Goal: Find specific page/section: Find specific page/section

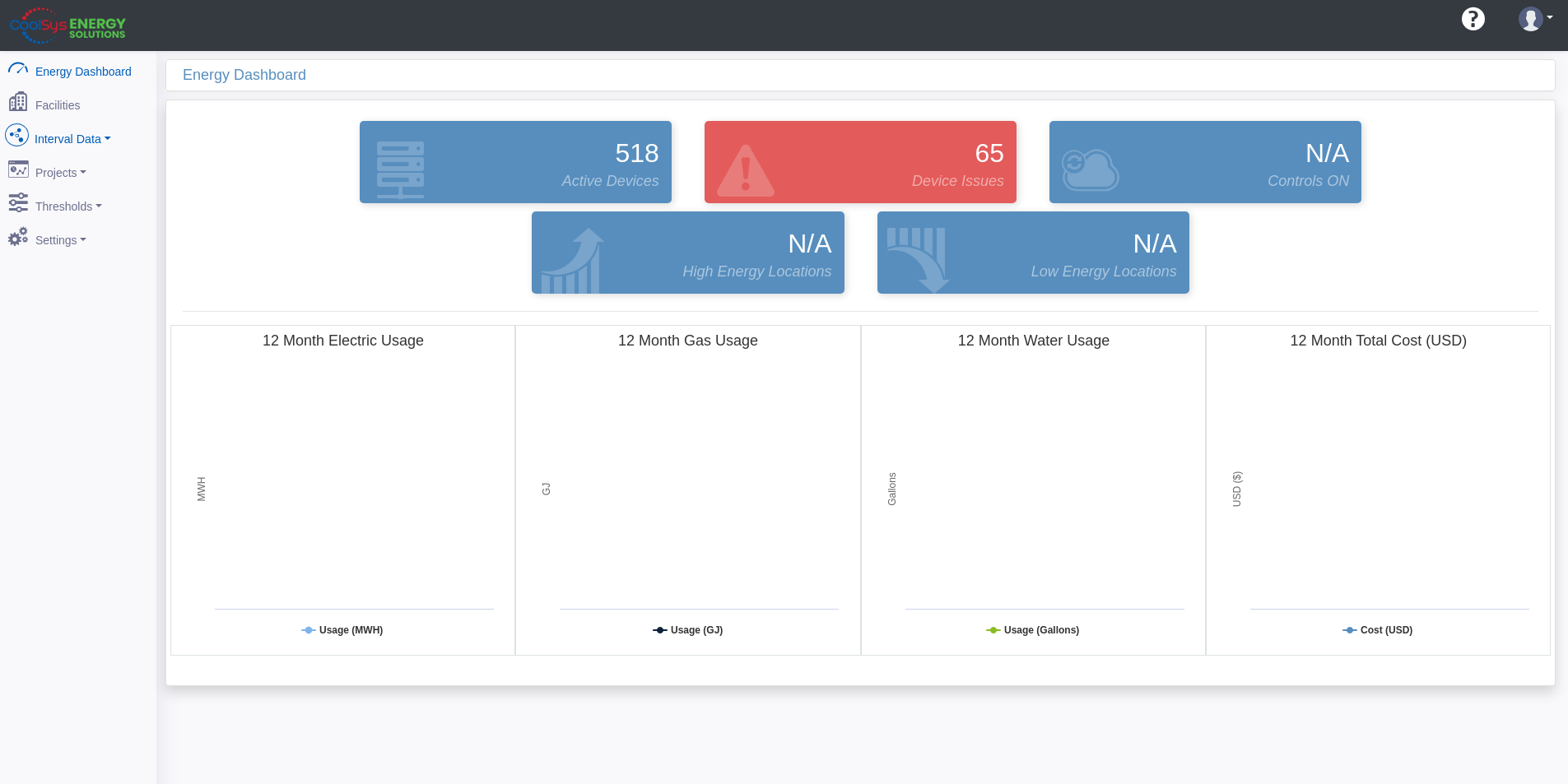
click at [82, 125] on link "Interval Data" at bounding box center [78, 136] width 160 height 35
click at [67, 393] on link "Thresholds" at bounding box center [78, 397] width 160 height 35
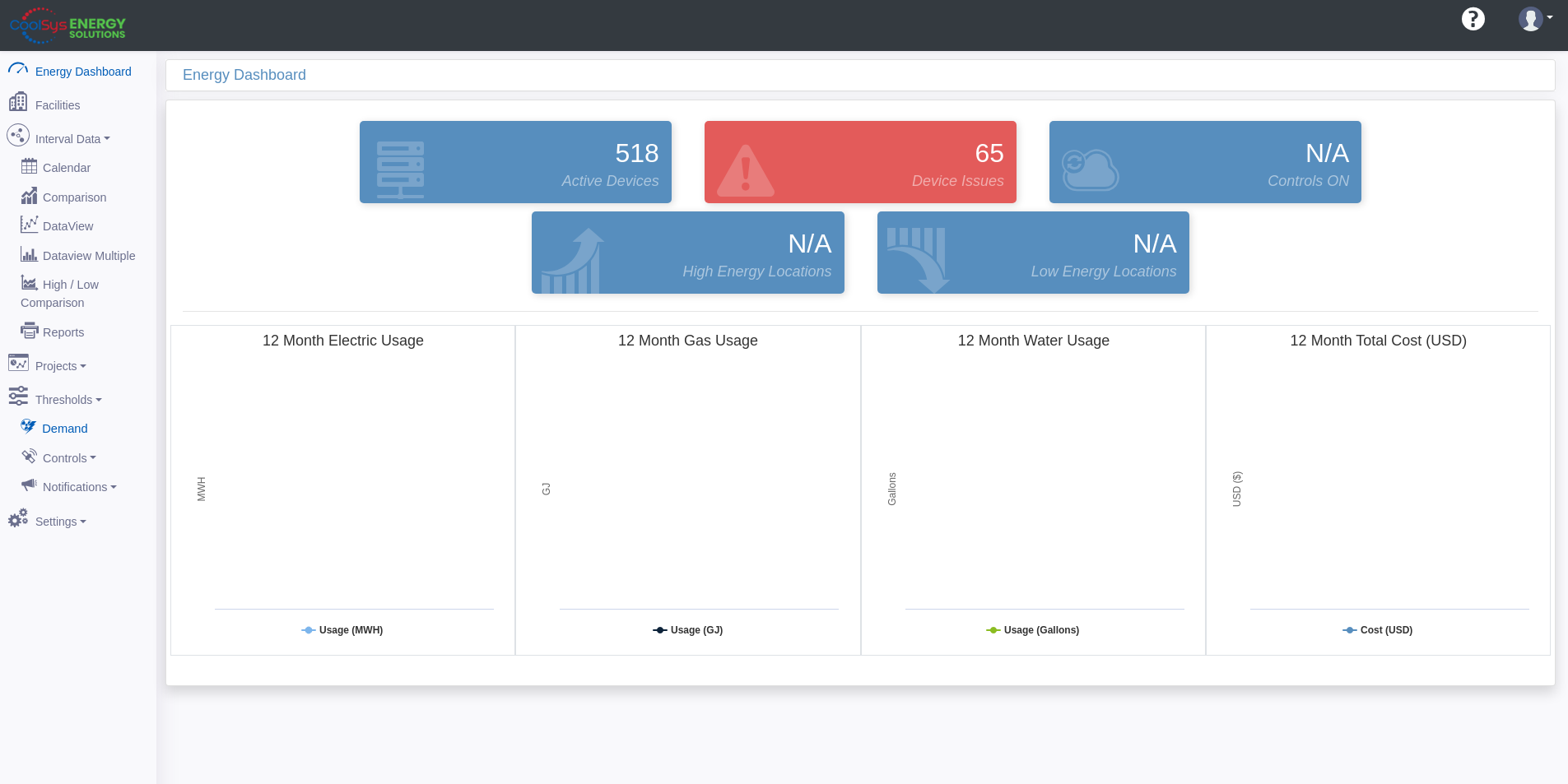
click at [68, 413] on link "Demand" at bounding box center [78, 427] width 160 height 30
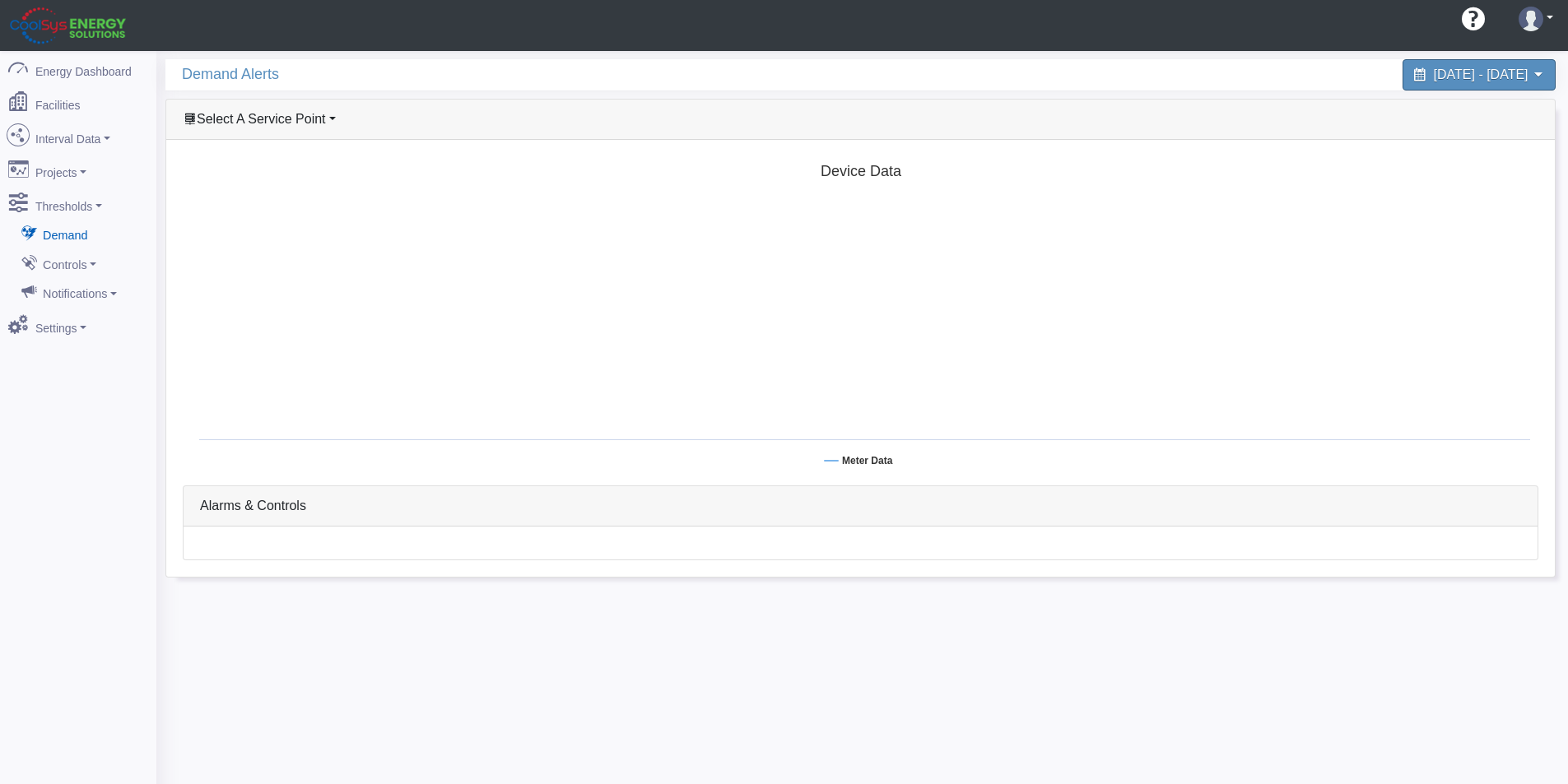
click at [303, 125] on span "Select A Service Point" at bounding box center [261, 118] width 129 height 14
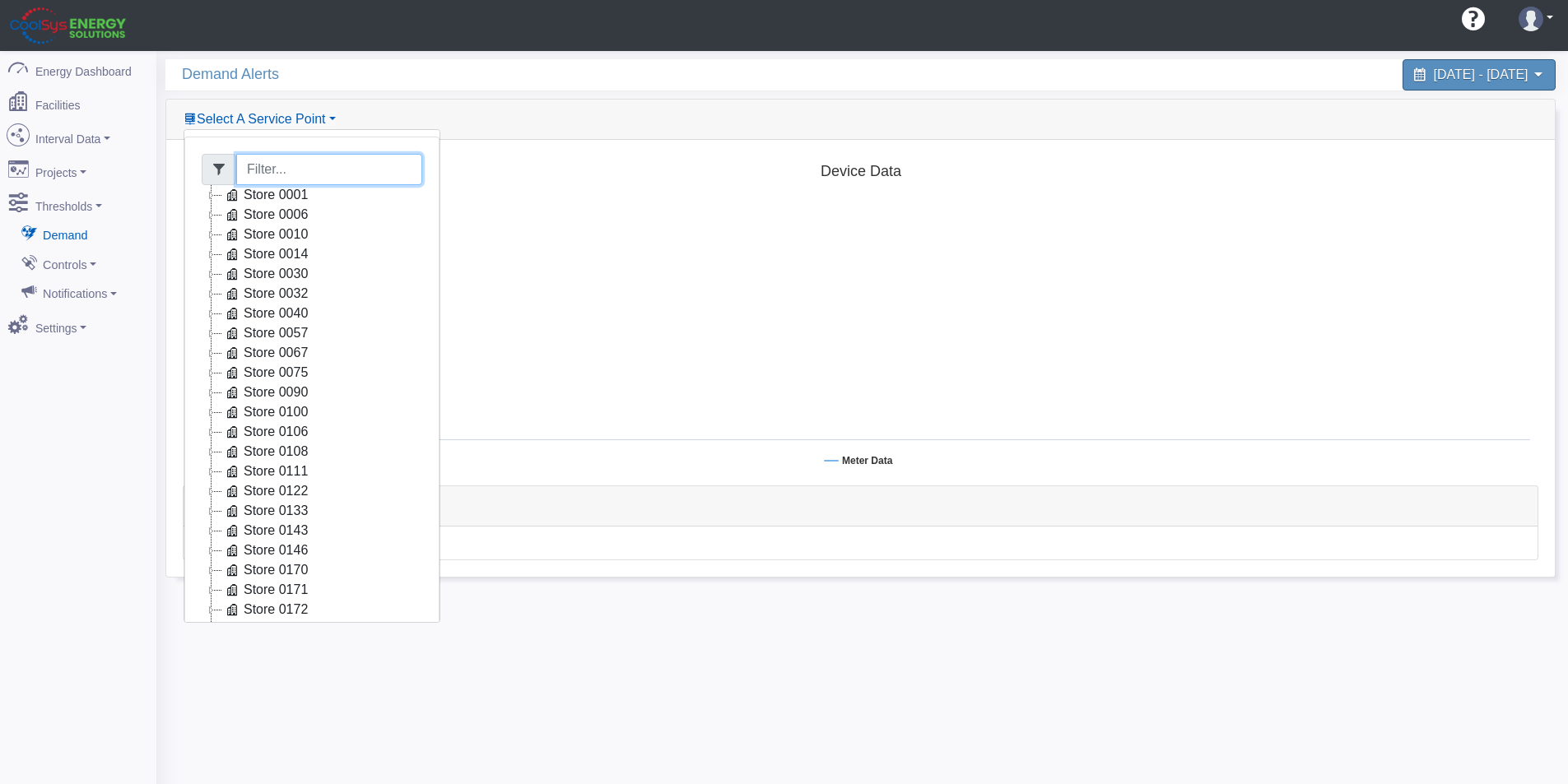
click at [275, 169] on input "Filter" at bounding box center [329, 169] width 186 height 31
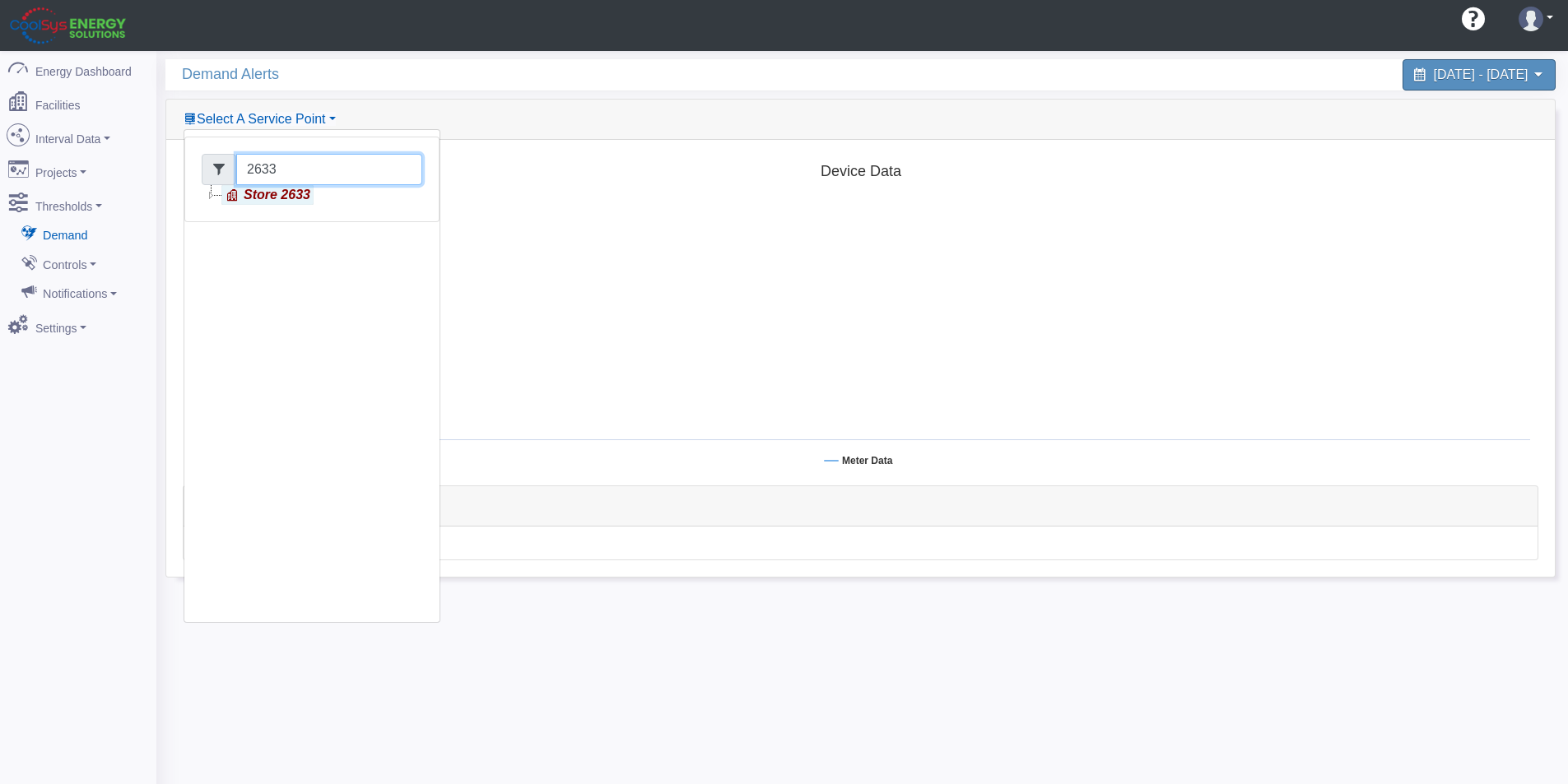
type input "2633"
click at [288, 193] on link "Store 2633" at bounding box center [267, 196] width 92 height 20
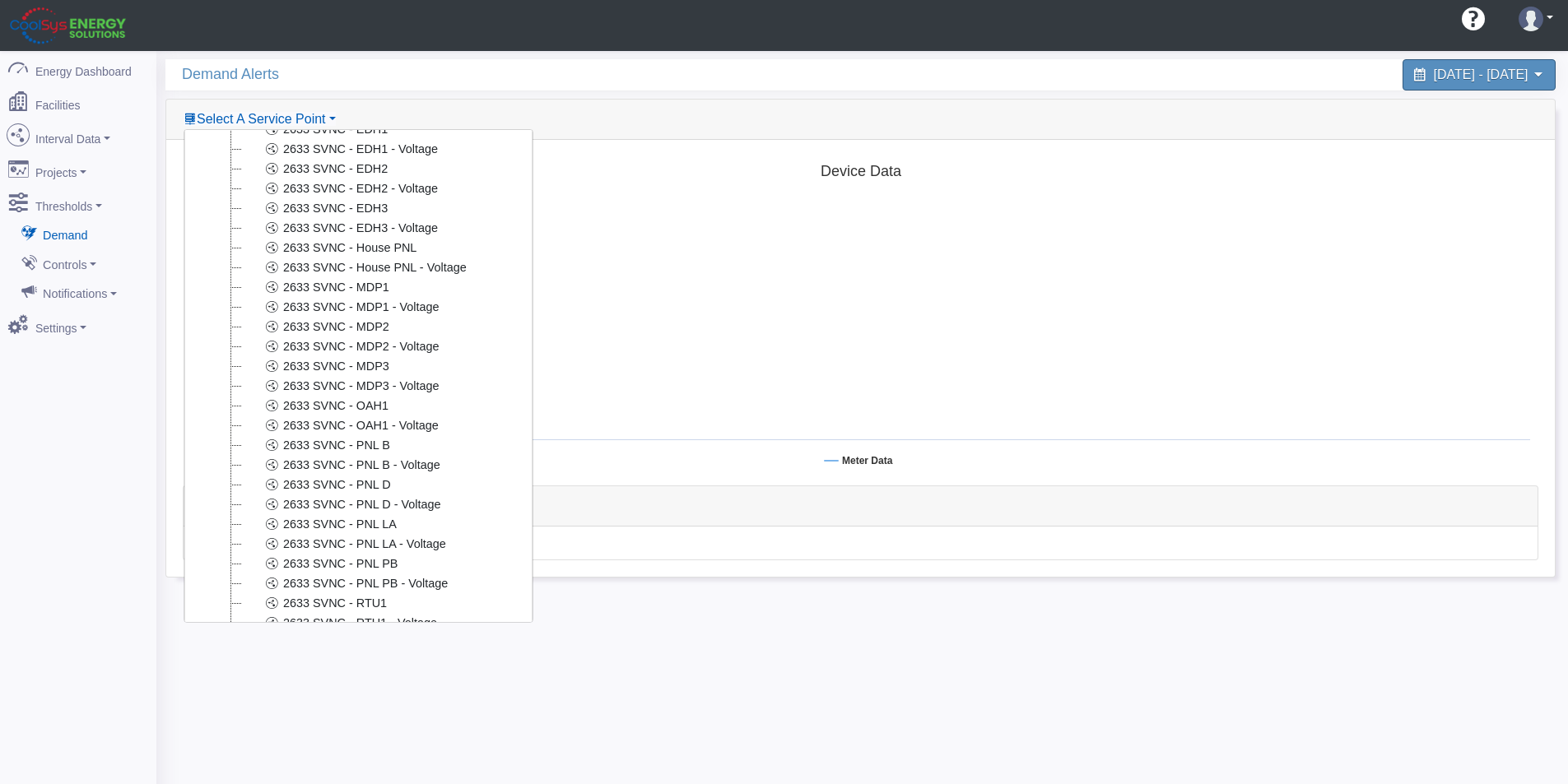
scroll to position [409, 0]
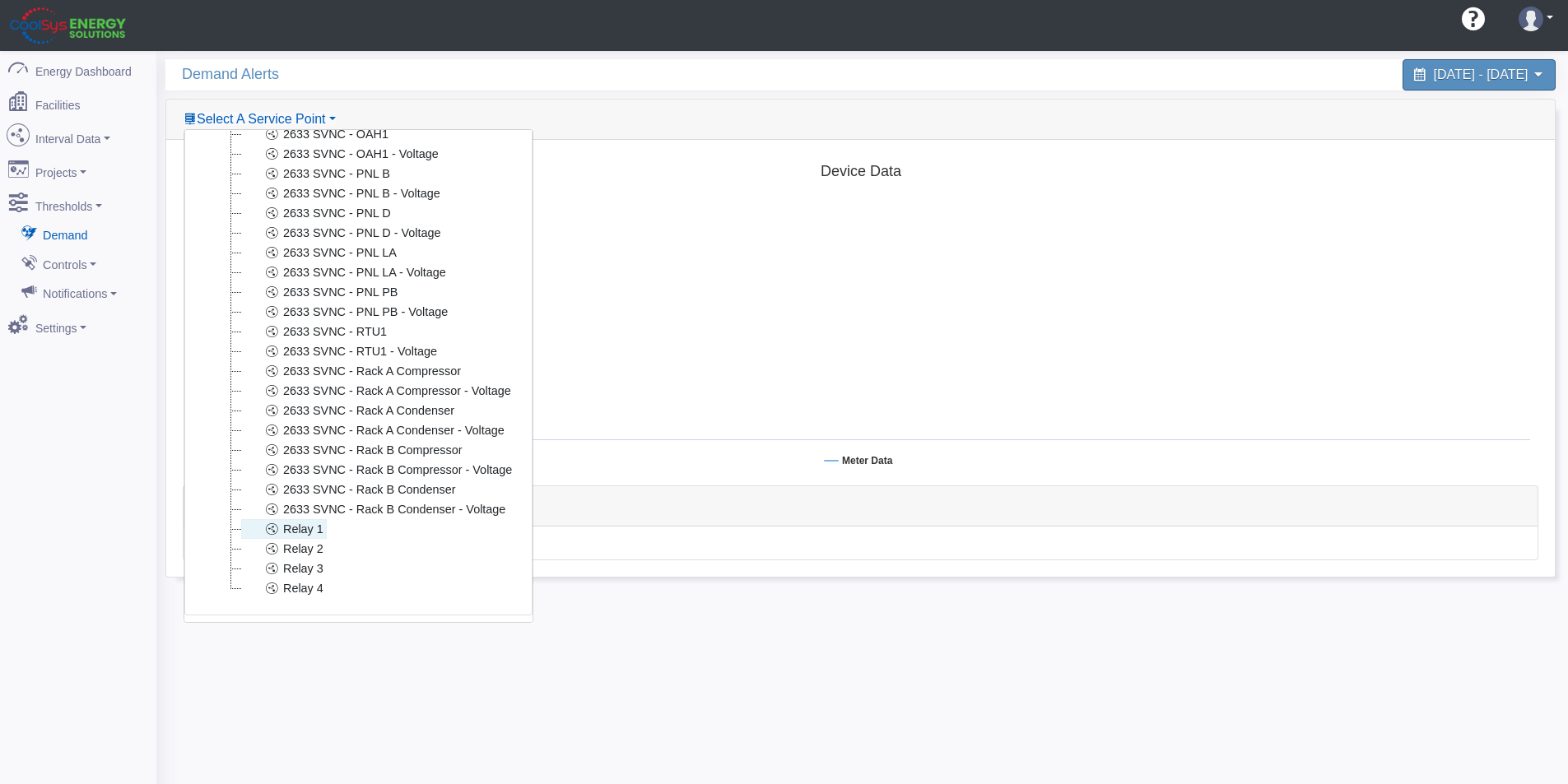
click at [305, 519] on link "Relay 1" at bounding box center [284, 529] width 86 height 20
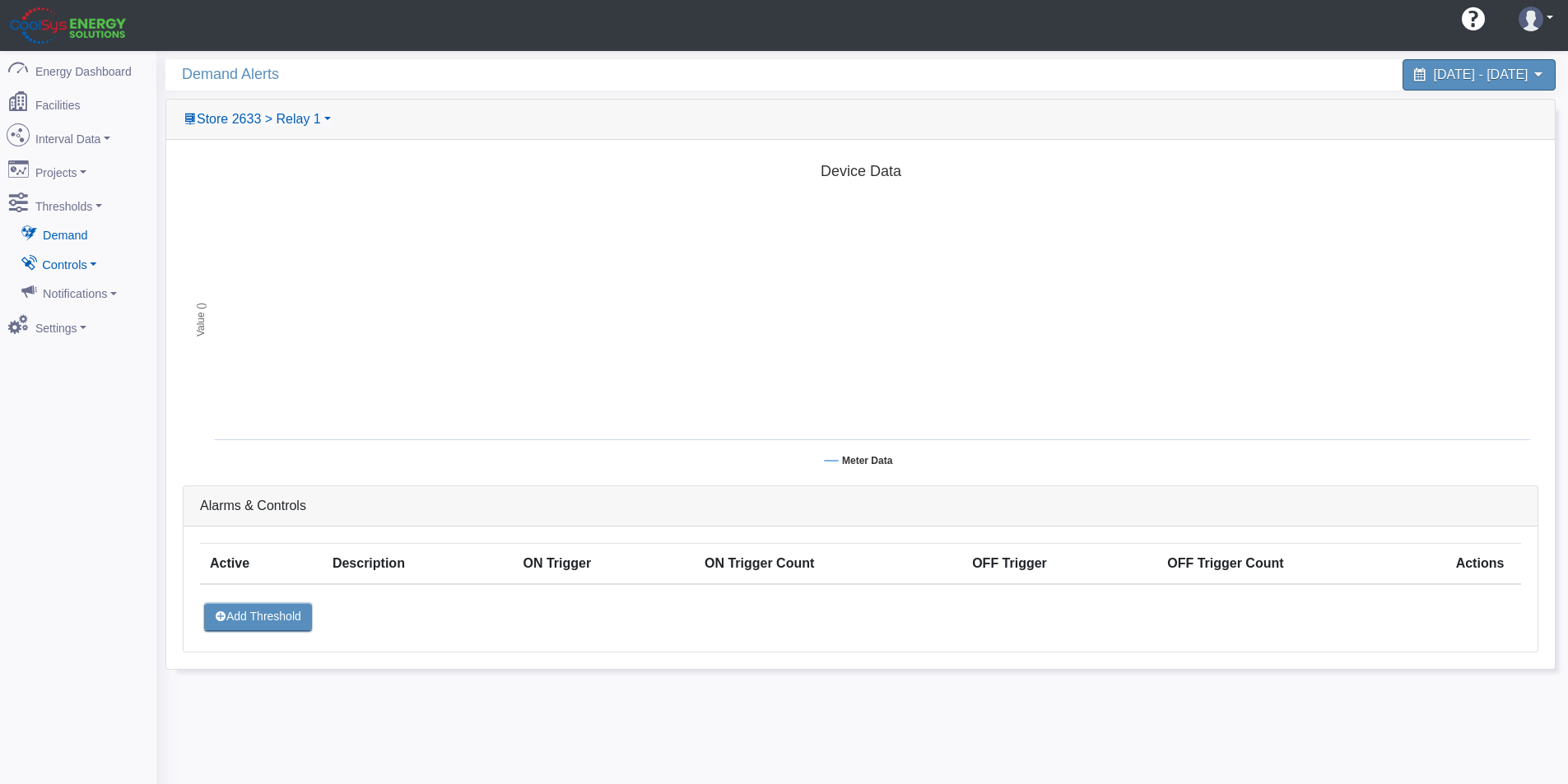
click at [94, 254] on link "Controls" at bounding box center [78, 263] width 160 height 30
click at [76, 282] on link "Relay Overview" at bounding box center [78, 293] width 160 height 30
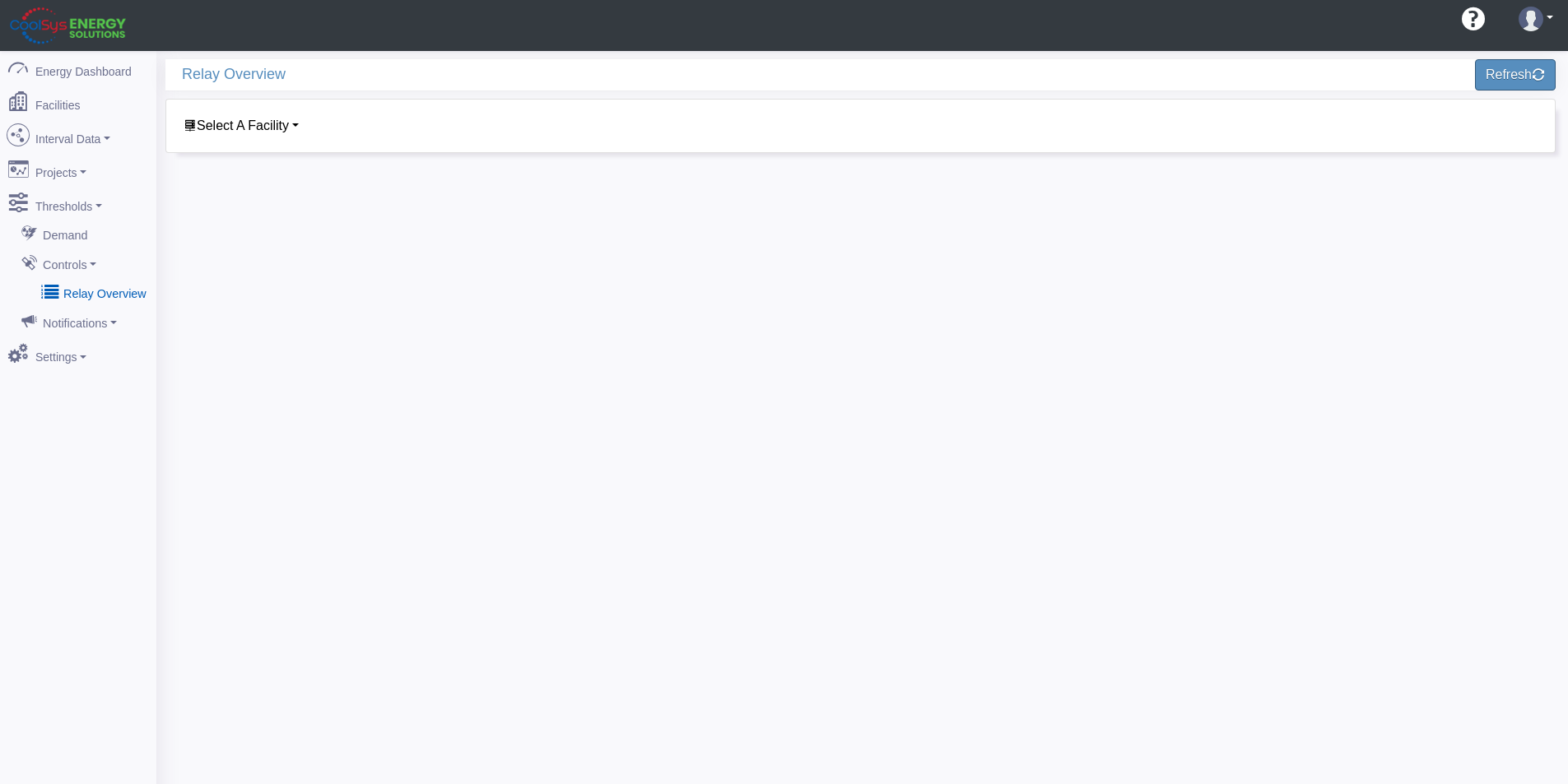
click at [292, 116] on div "Select A Facility Store 0001 Store 0006 Store 0010 Store 0014 Store 0030 Store …" at bounding box center [521, 126] width 678 height 20
click at [289, 120] on span "Select A Facility" at bounding box center [242, 125] width 92 height 14
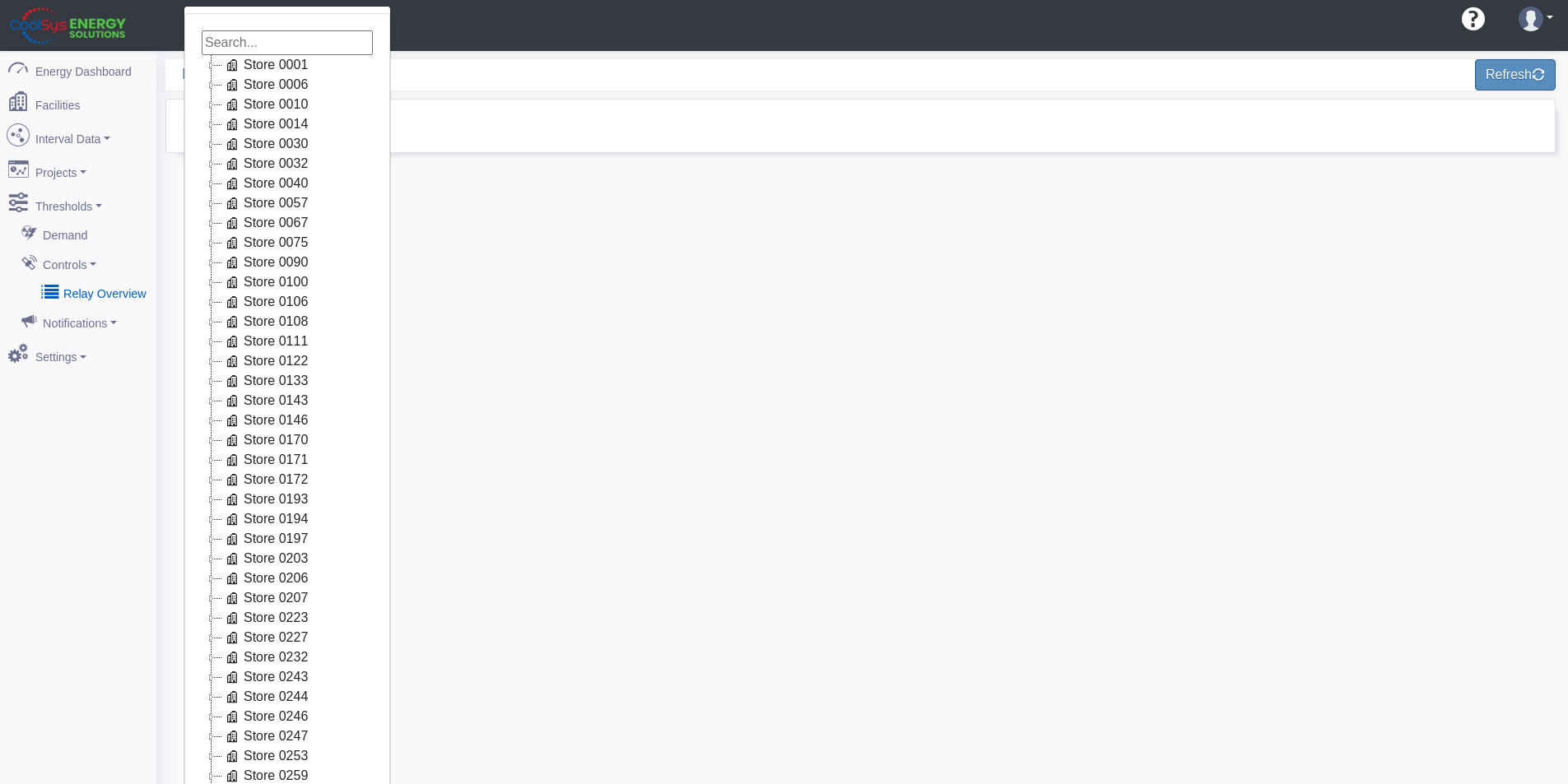
click at [278, 45] on input at bounding box center [288, 42] width 171 height 25
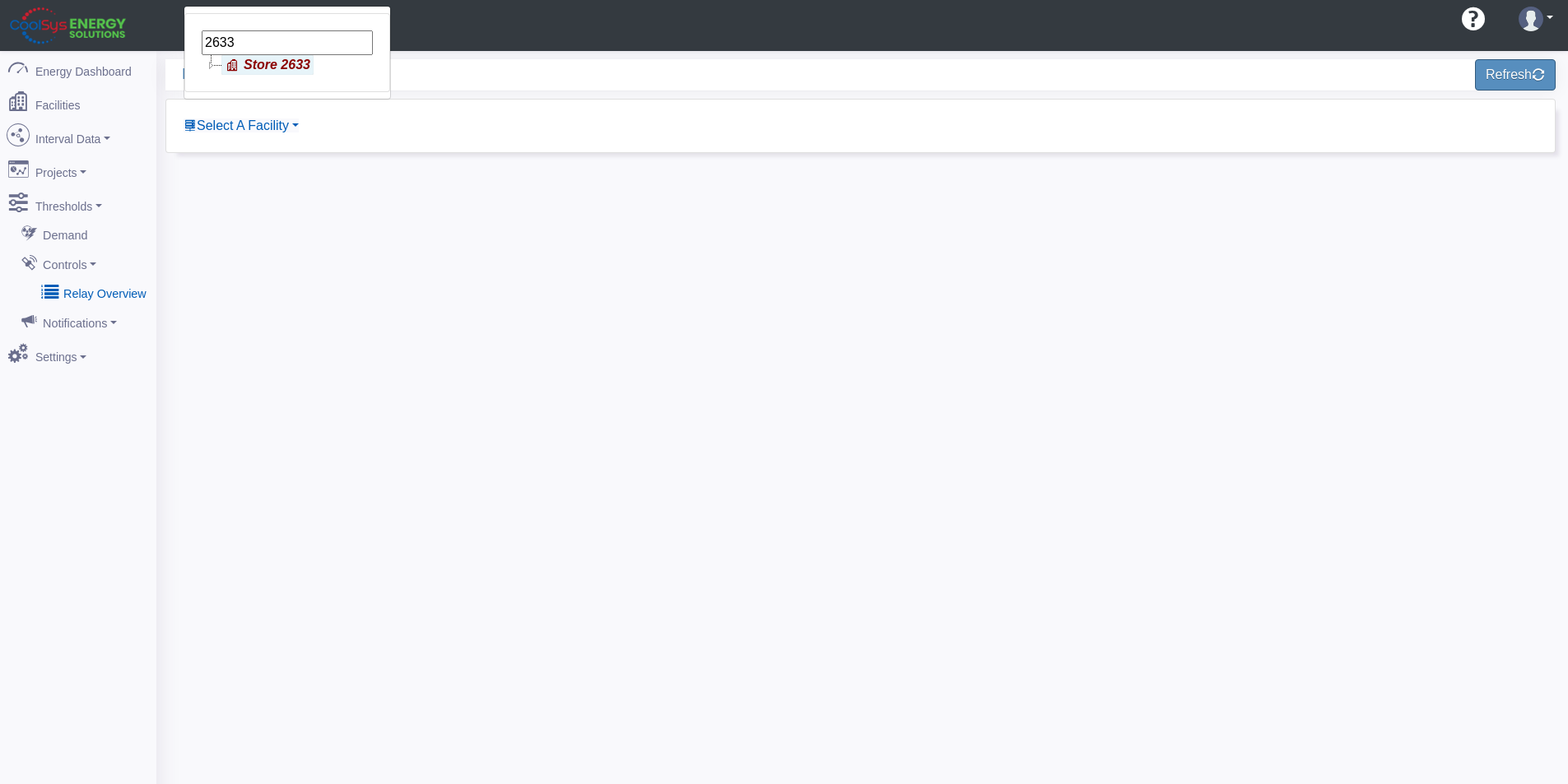
type input "2633"
click at [281, 58] on link "Store 2633" at bounding box center [267, 65] width 92 height 20
